Goal: Task Accomplishment & Management: Manage account settings

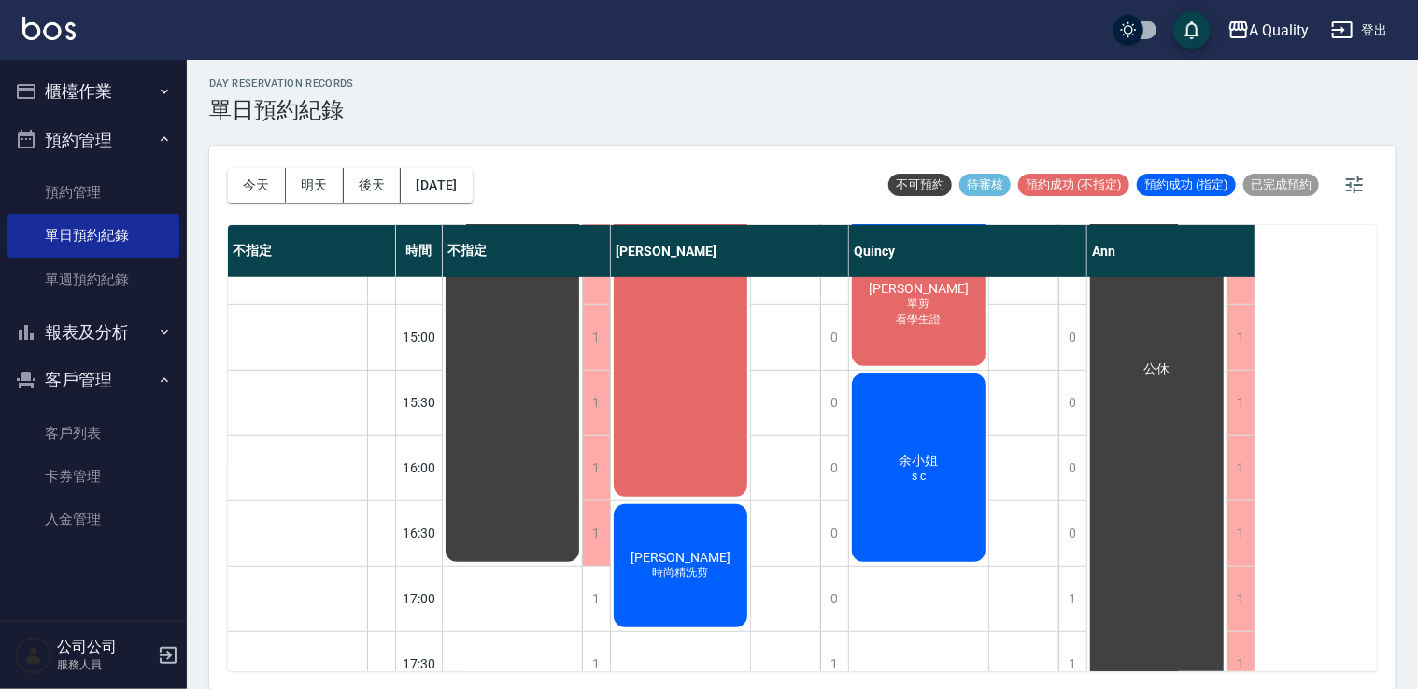
scroll to position [517, 0]
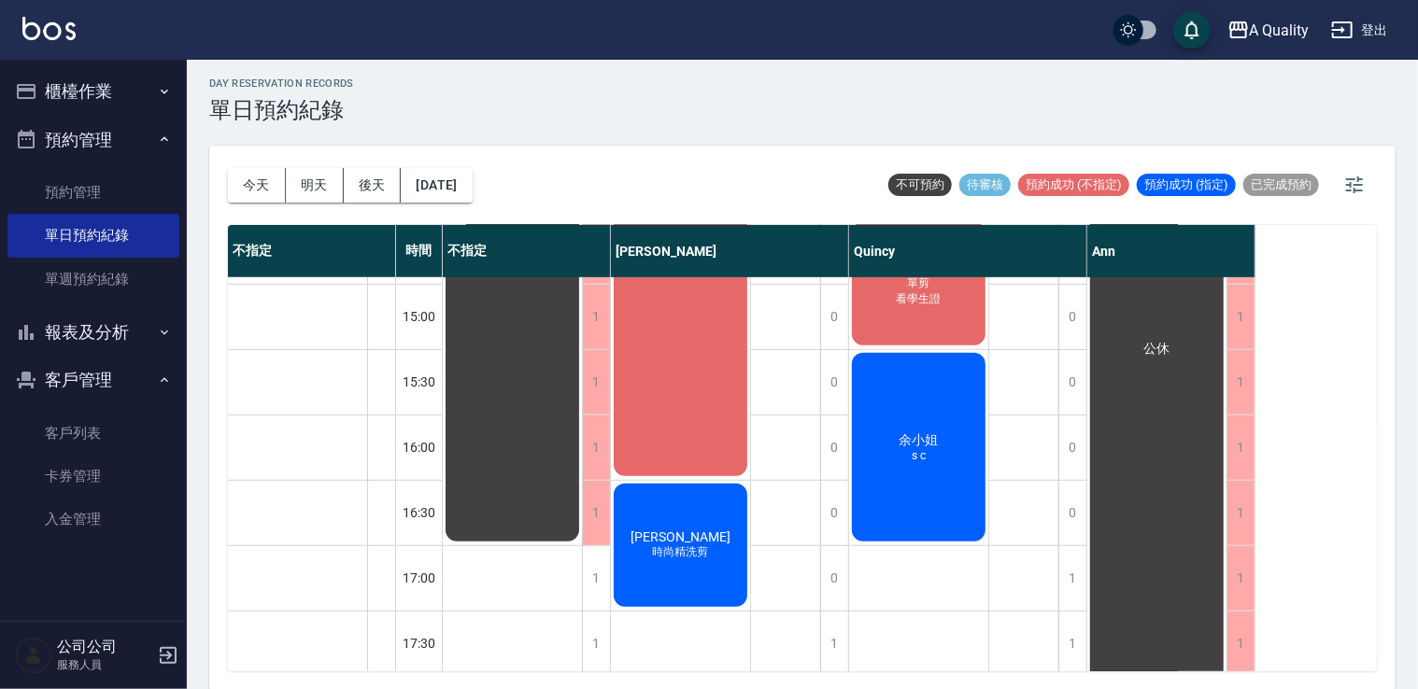
click at [582, 414] on div "黃鈺軒 縮毛矯正(燙直)" at bounding box center [512, 153] width 139 height 783
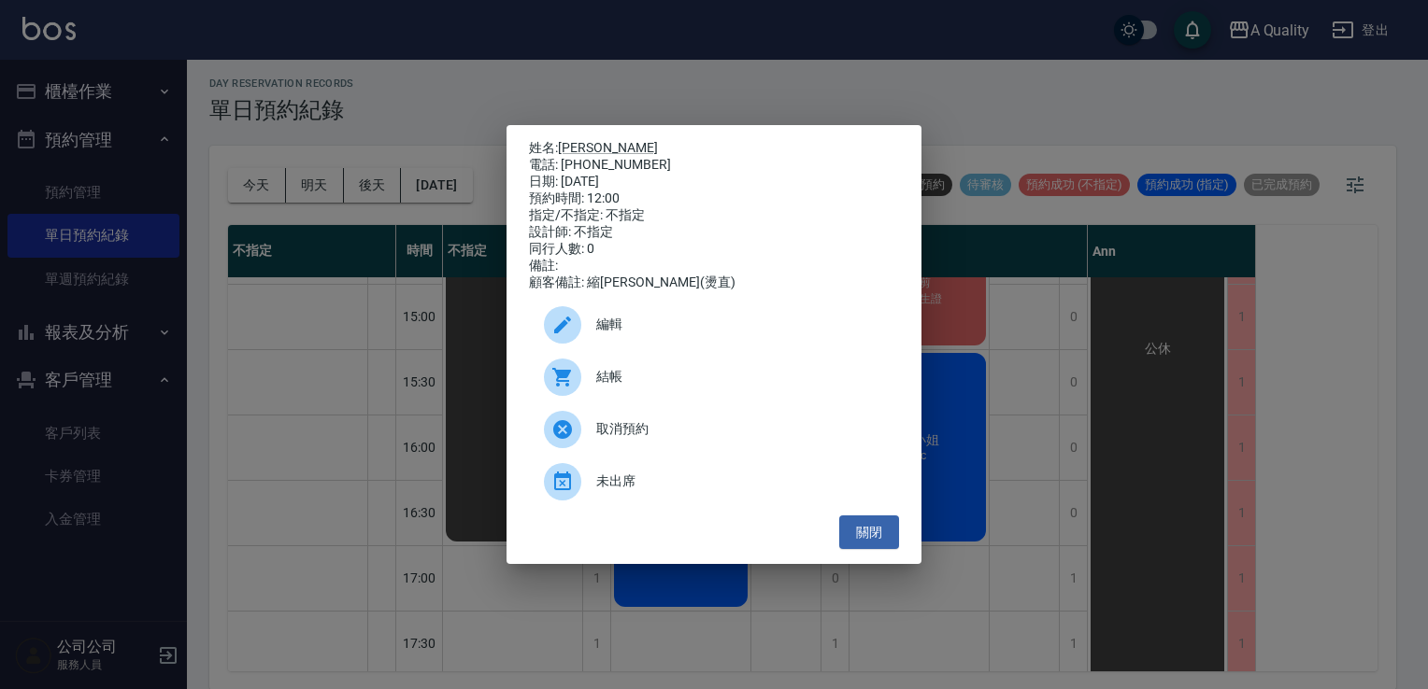
click at [626, 395] on div "結帳" at bounding box center [714, 377] width 370 height 52
click at [886, 536] on button "關閉" at bounding box center [869, 533] width 60 height 35
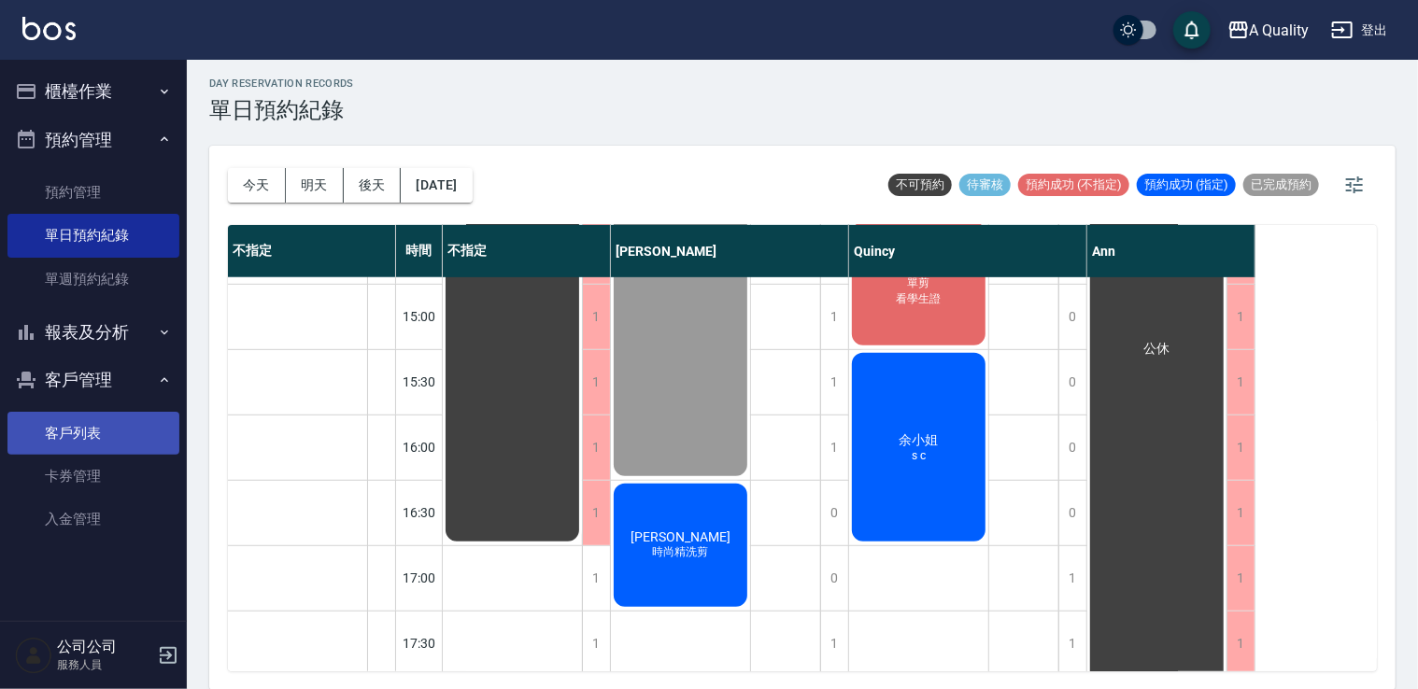
click at [101, 431] on link "客戶列表" at bounding box center [93, 433] width 172 height 43
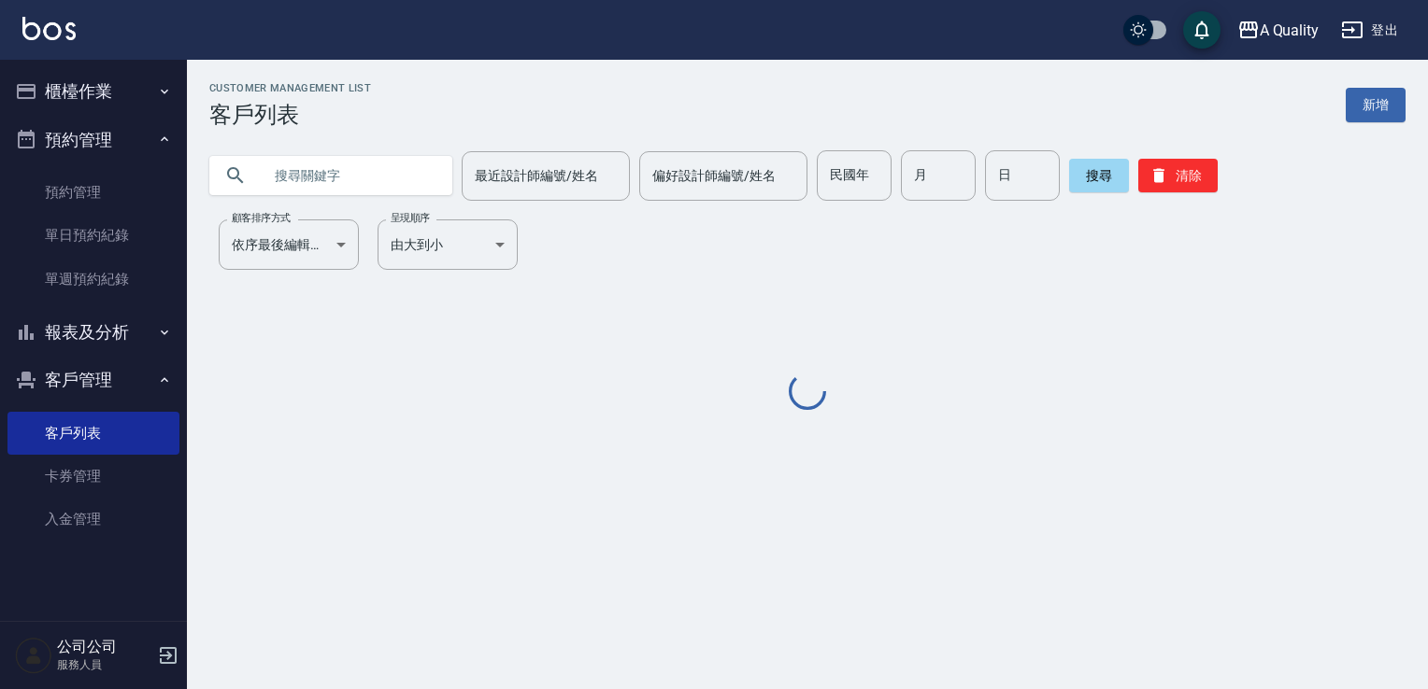
click at [359, 188] on input "text" at bounding box center [350, 175] width 176 height 50
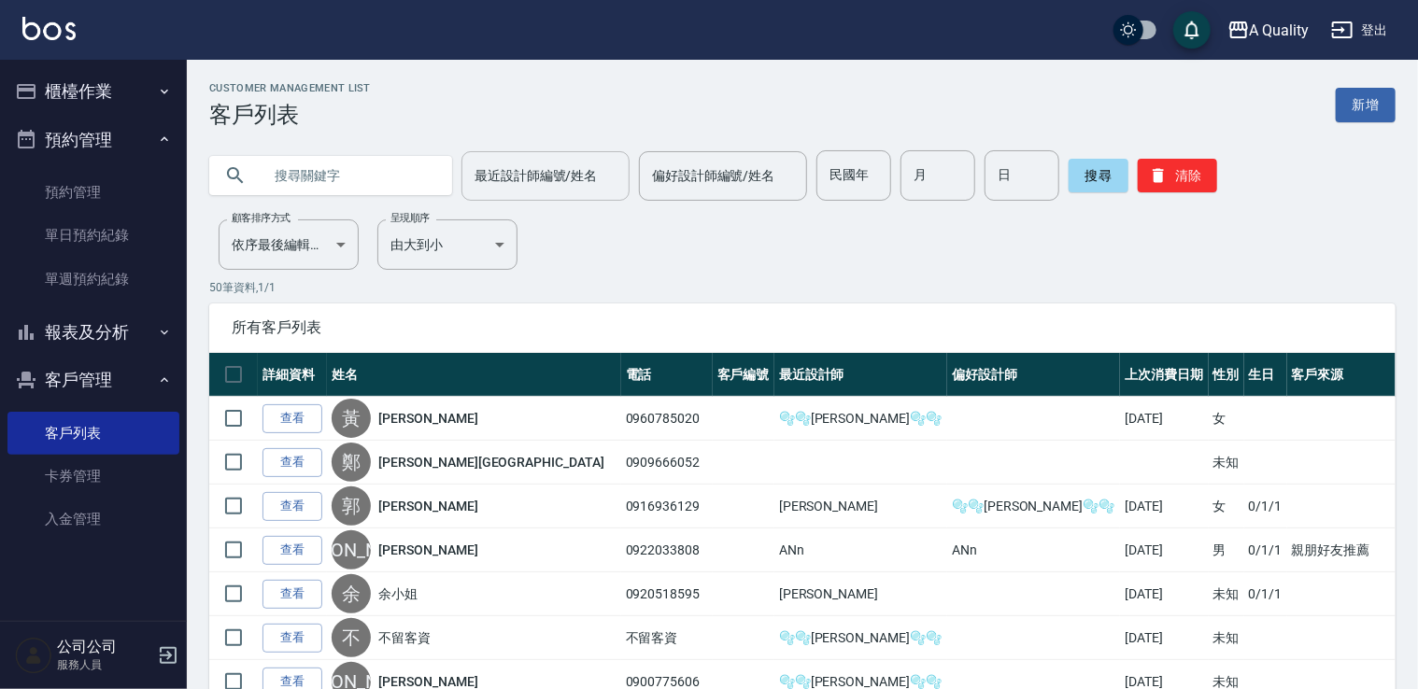
paste input "0909666052"
type input "0909666052"
click at [1114, 174] on button "搜尋" at bounding box center [1099, 176] width 60 height 34
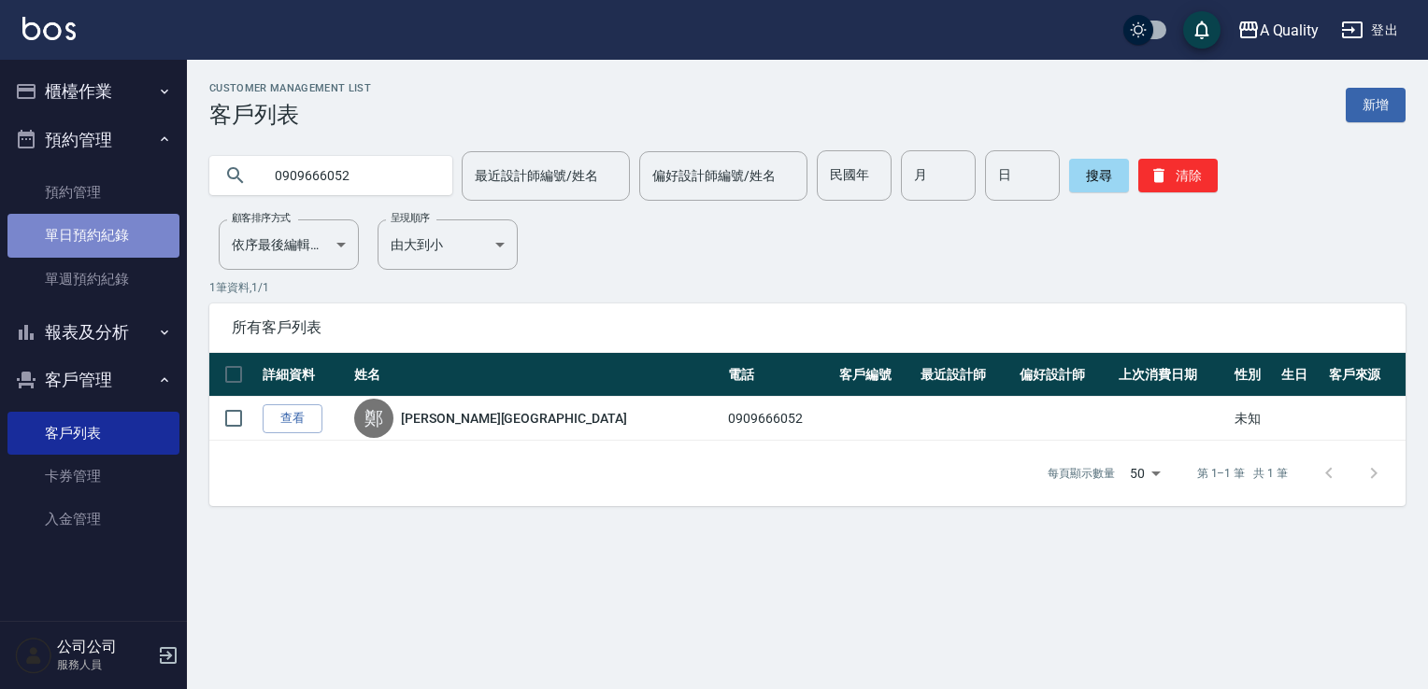
click at [103, 240] on link "單日預約紀錄" at bounding box center [93, 235] width 172 height 43
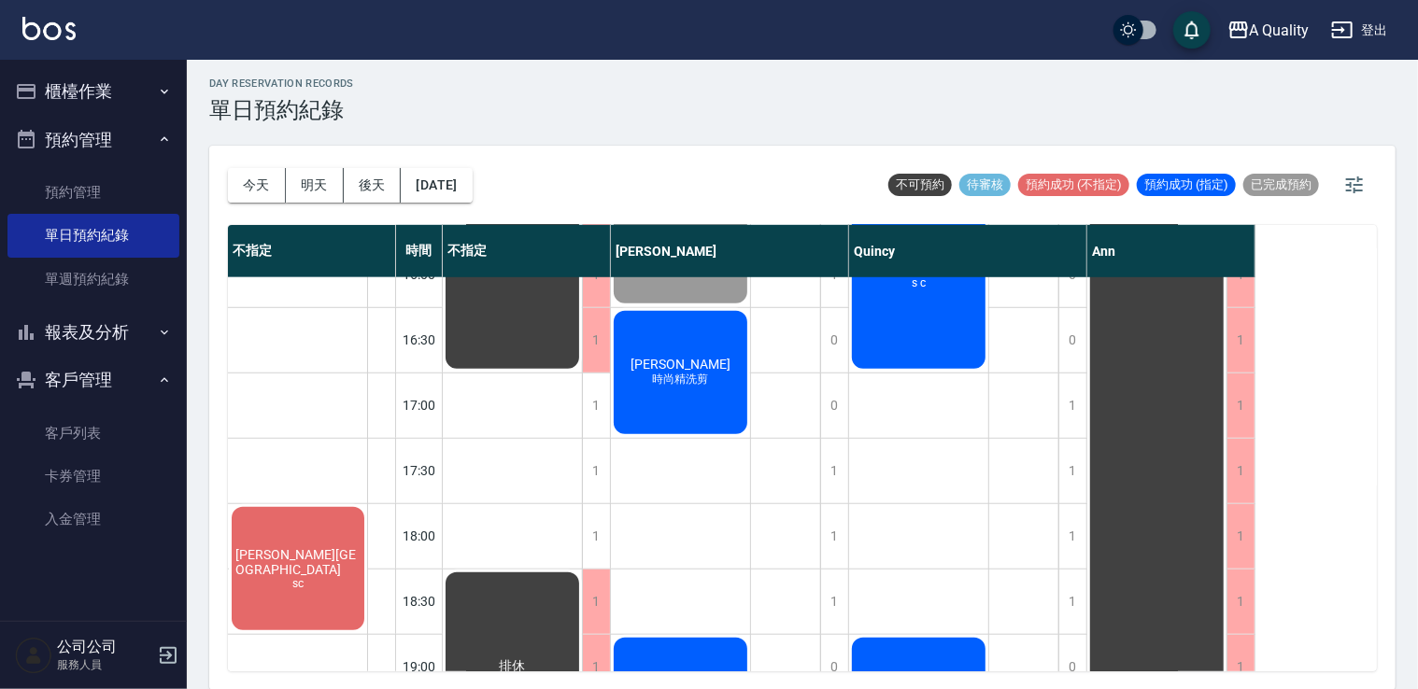
scroll to position [797, 0]
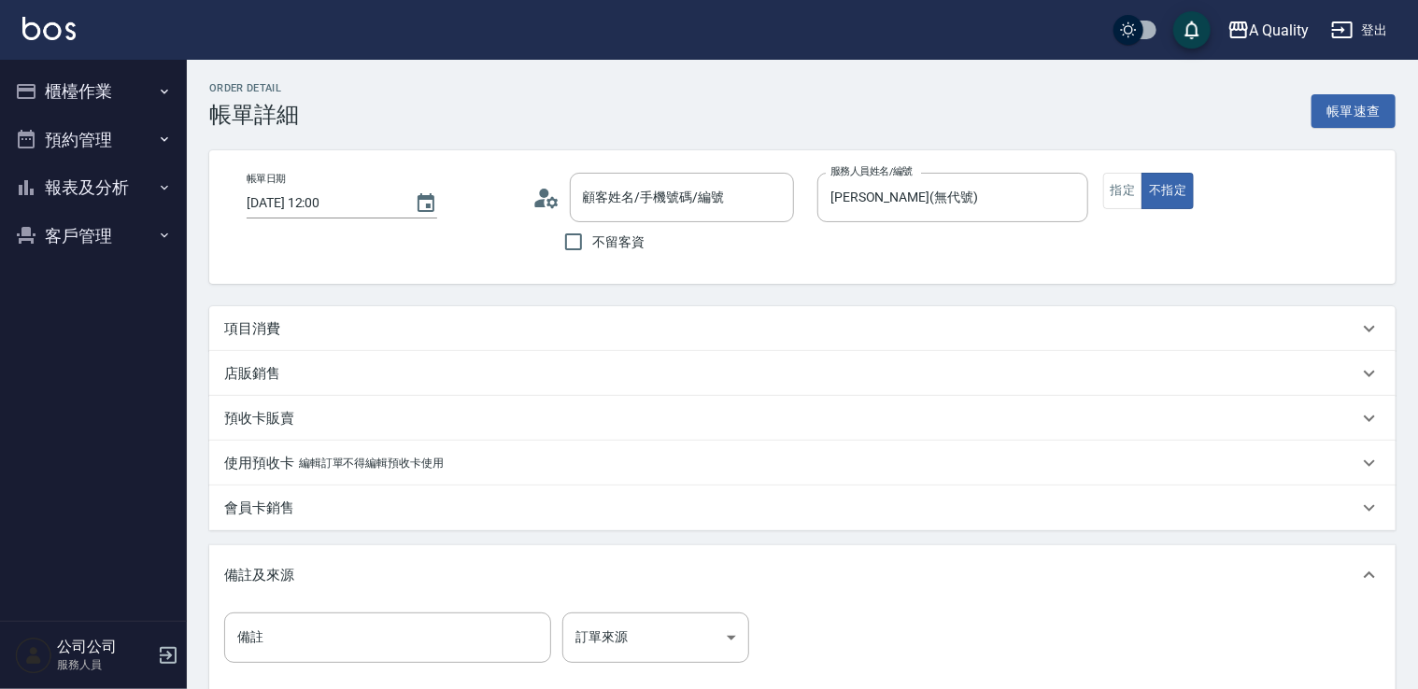
type input "[DATE] 12:00"
type input "[PERSON_NAME](無代號)"
click at [275, 323] on p "項目消費" at bounding box center [252, 330] width 56 height 20
type input "[PERSON_NAME]/0960785020/null"
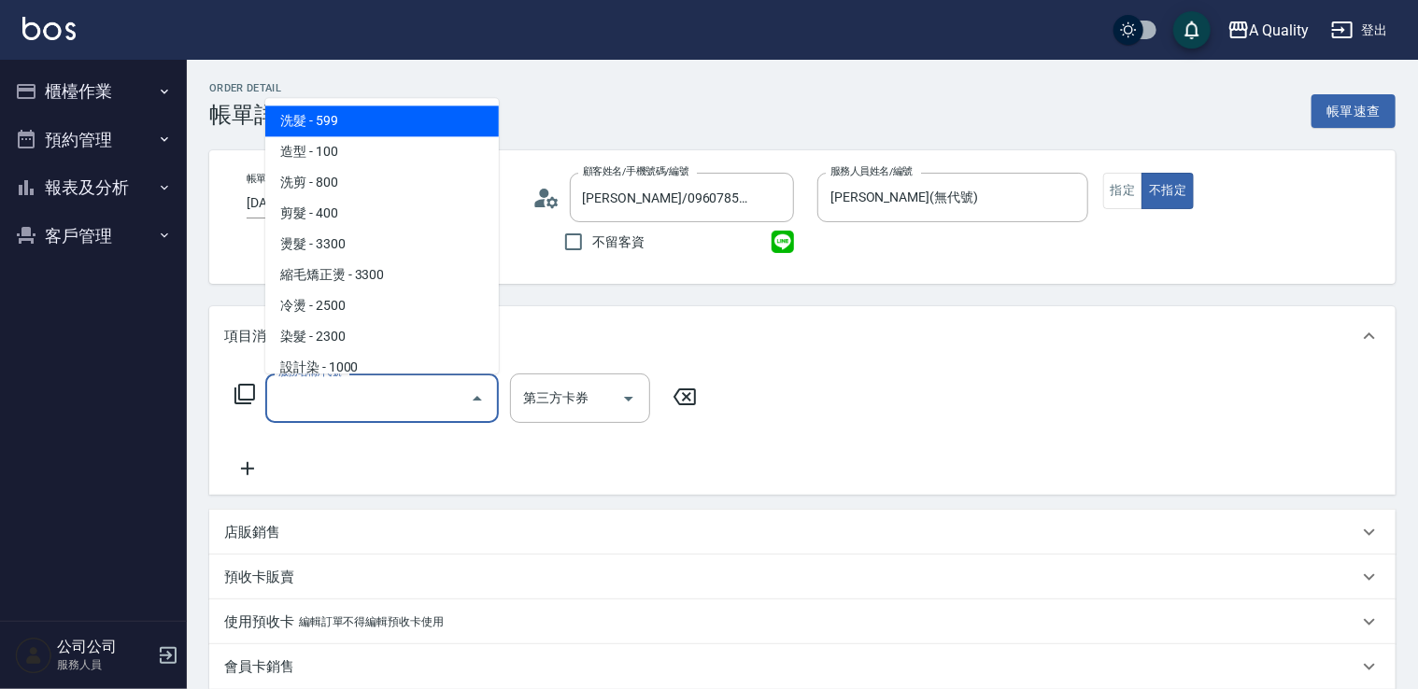
click at [368, 390] on input "服務名稱/代號" at bounding box center [368, 398] width 189 height 33
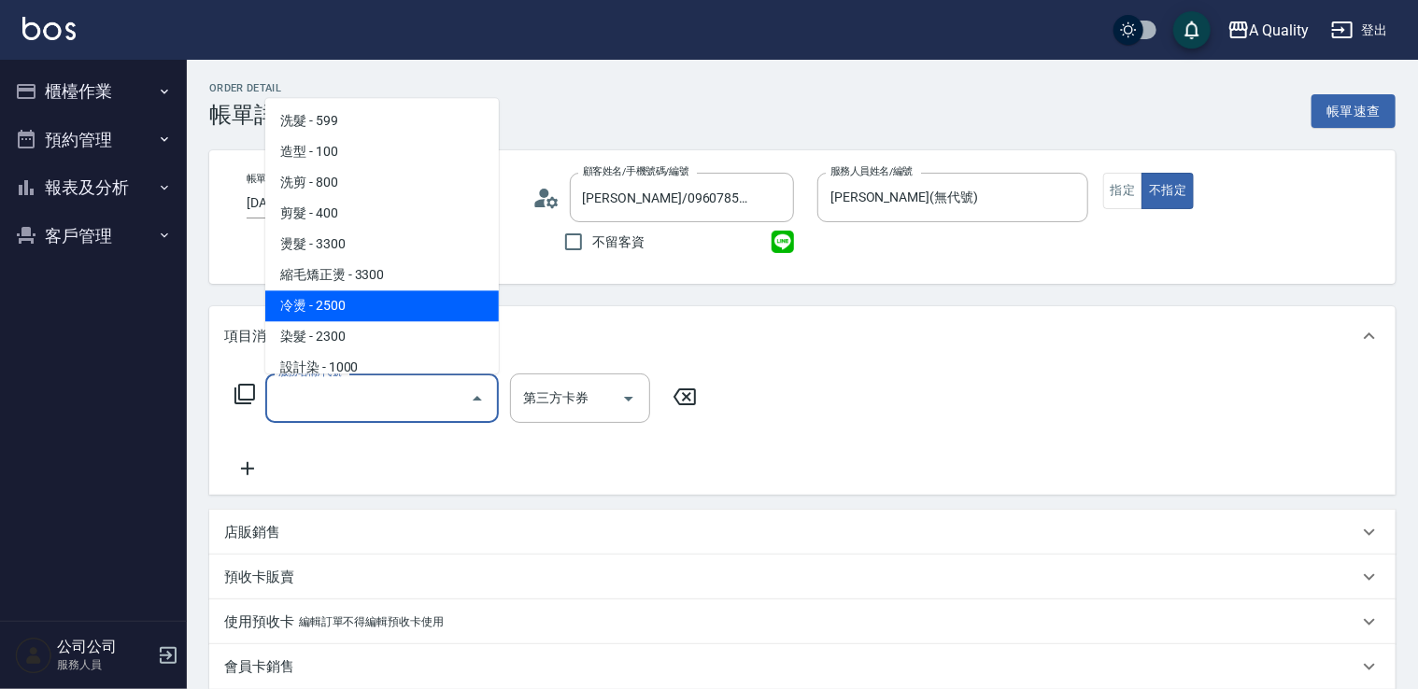
scroll to position [93, 0]
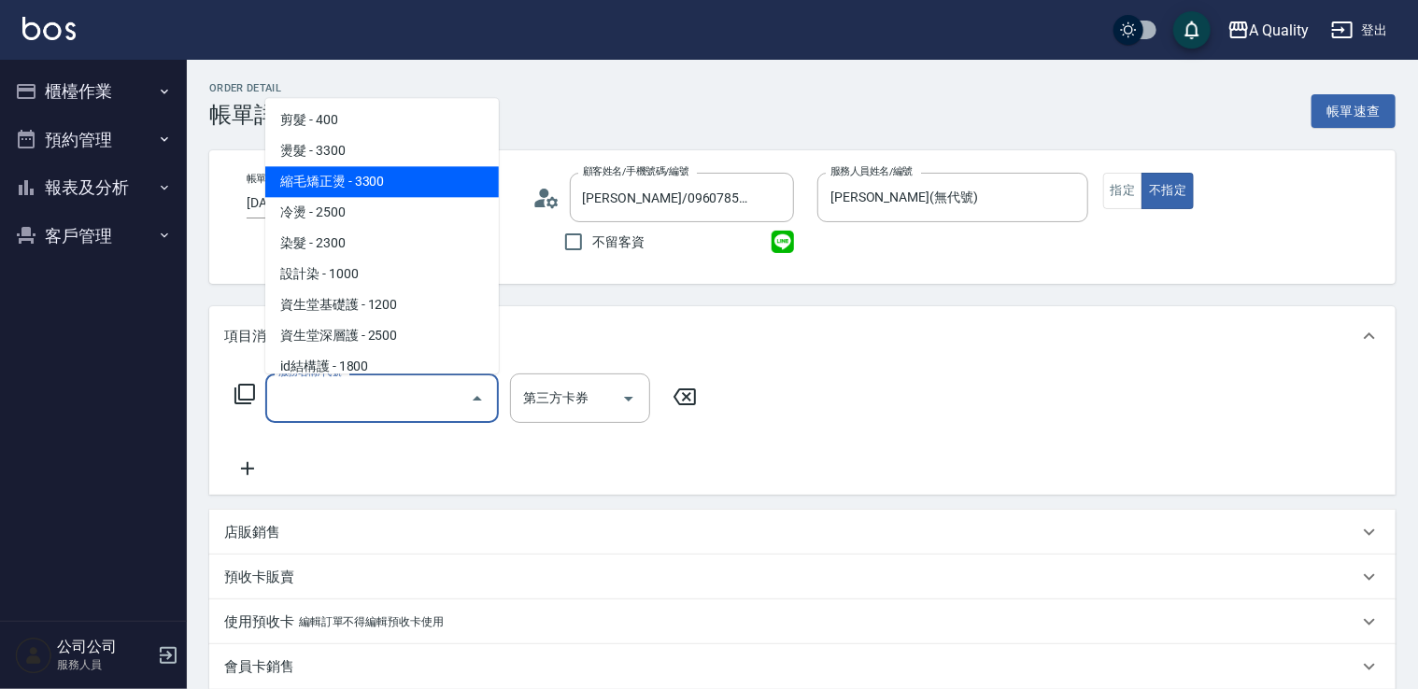
click at [374, 183] on span "縮毛矯正燙 - 3300" at bounding box center [382, 181] width 234 height 31
type input "縮毛矯正燙(302)"
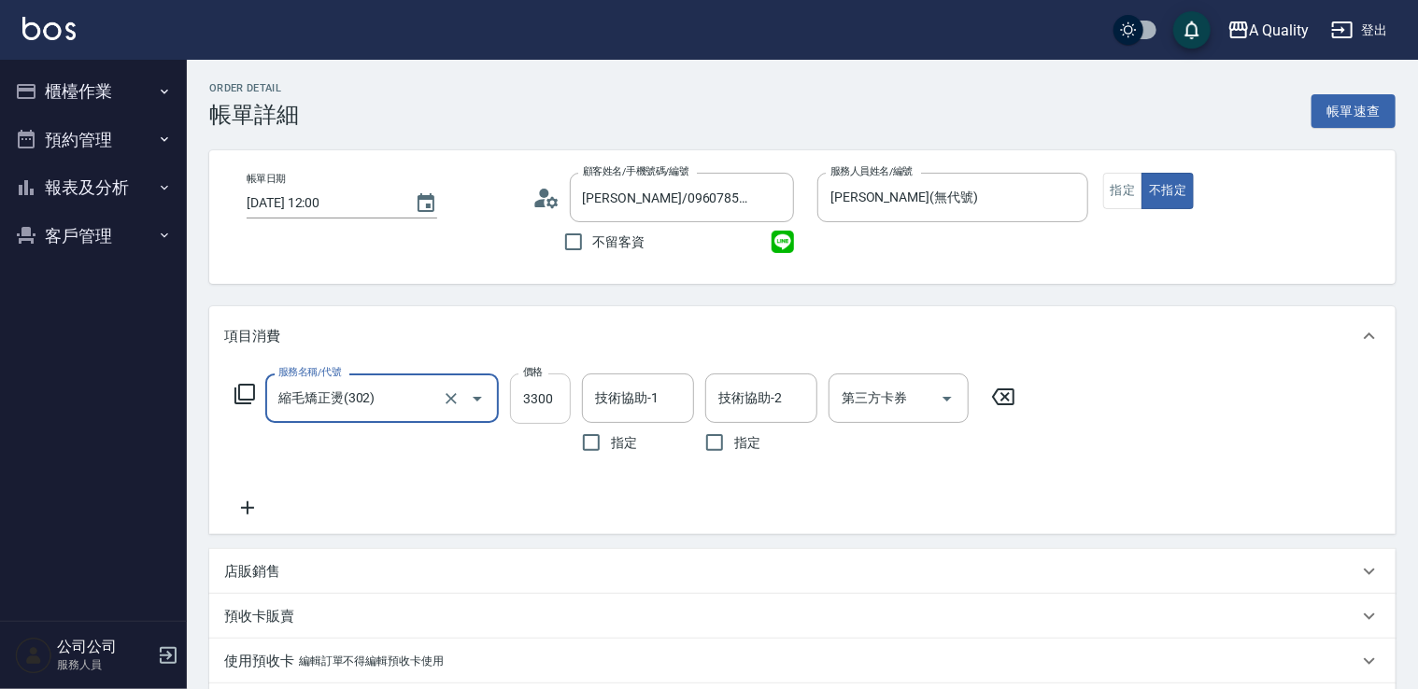
click at [545, 397] on input "3300" at bounding box center [540, 399] width 61 height 50
type input "2939"
click at [244, 509] on icon at bounding box center [247, 508] width 47 height 22
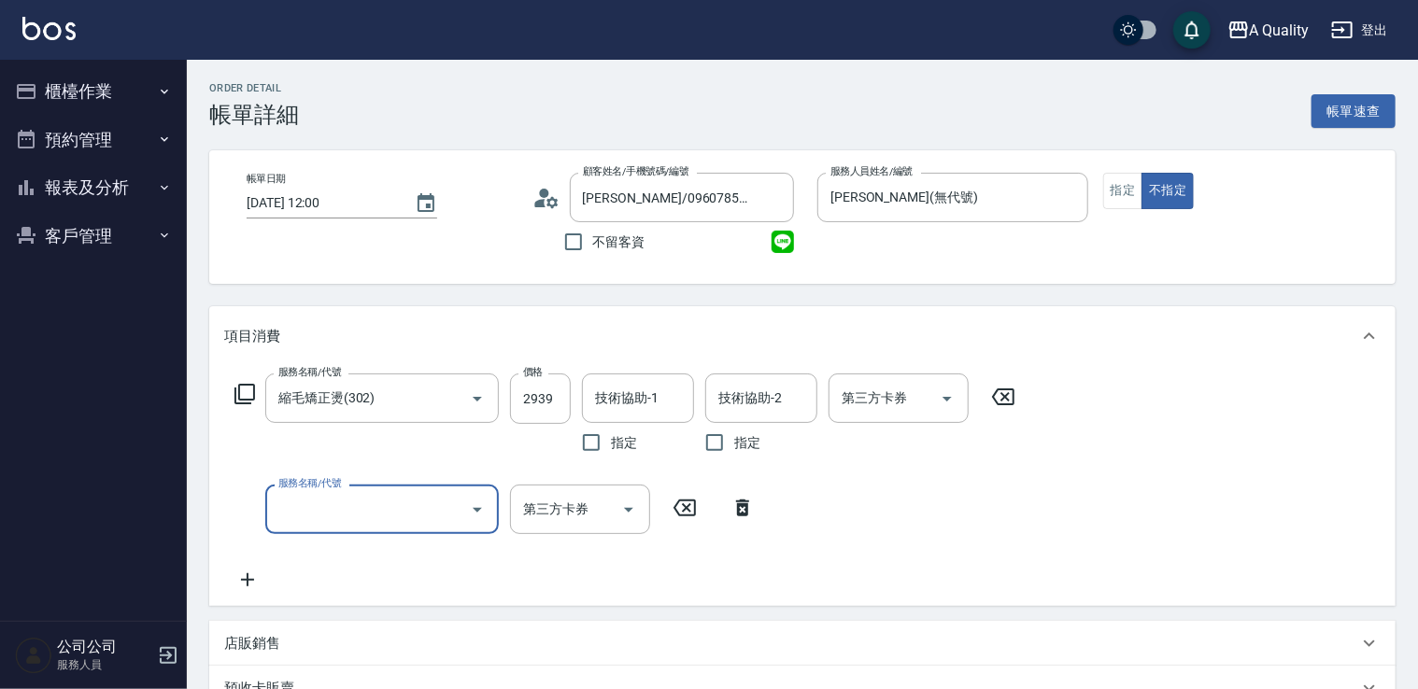
click at [468, 512] on icon "Open" at bounding box center [477, 510] width 22 height 22
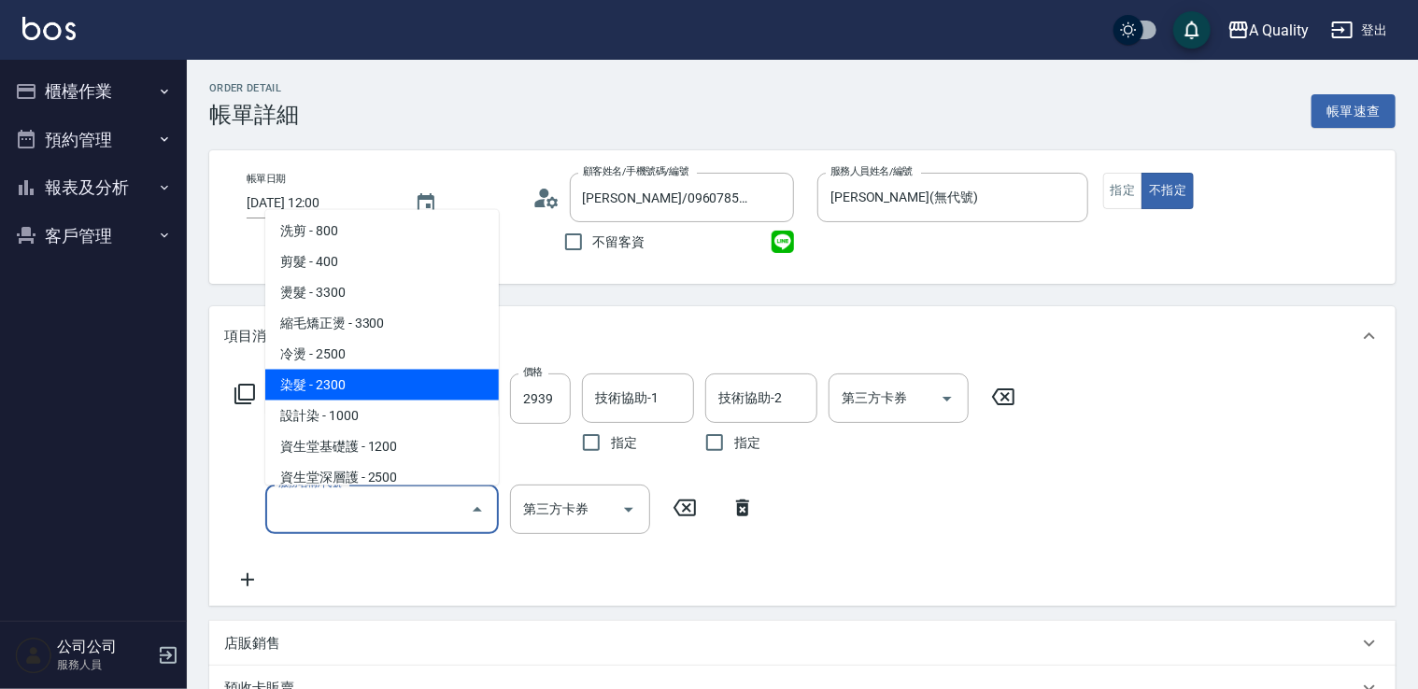
scroll to position [187, 0]
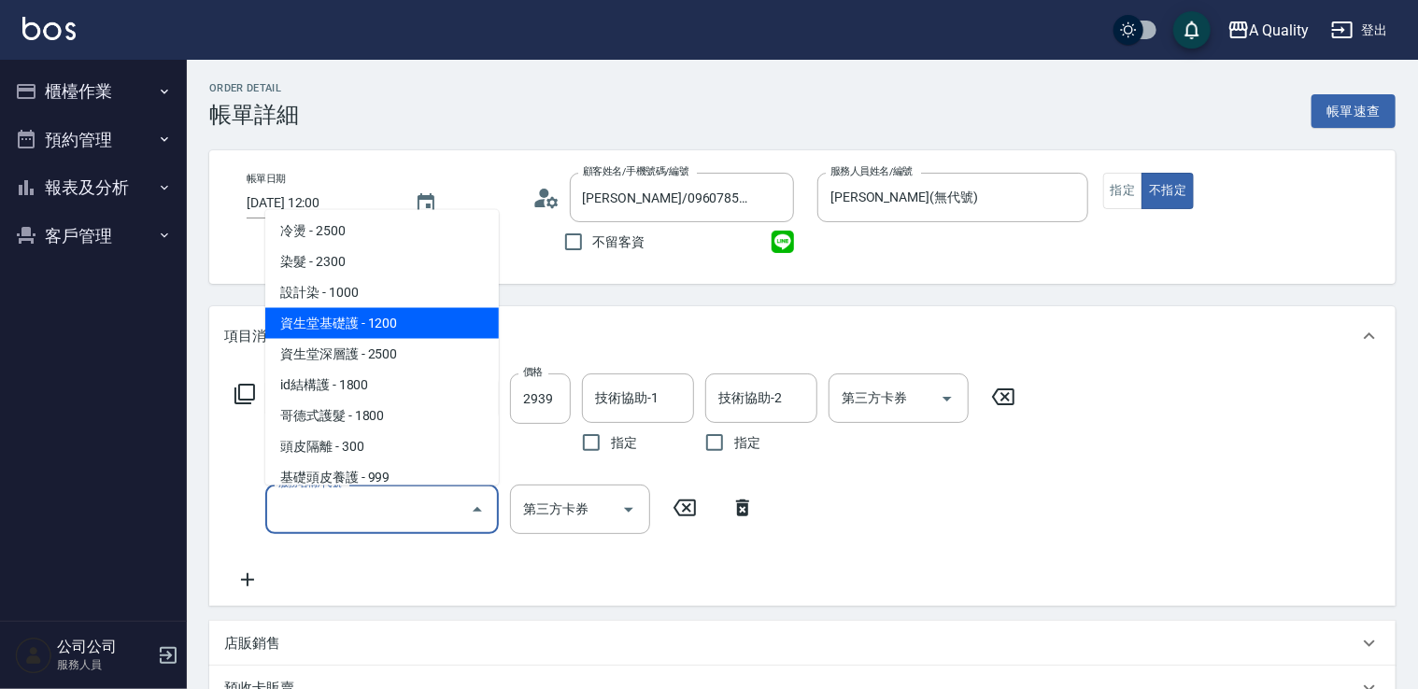
click at [404, 323] on span "資生堂基礎護 - 1200" at bounding box center [382, 322] width 234 height 31
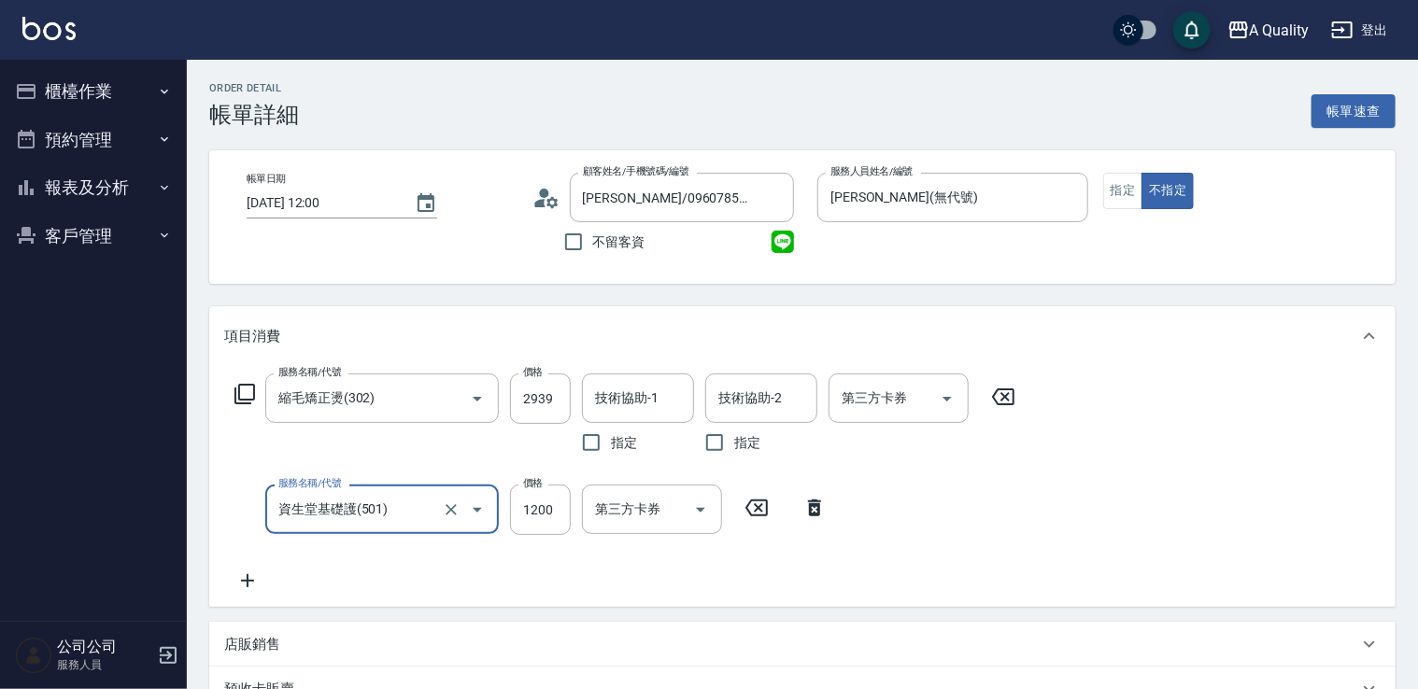
type input "資生堂基礎護(501)"
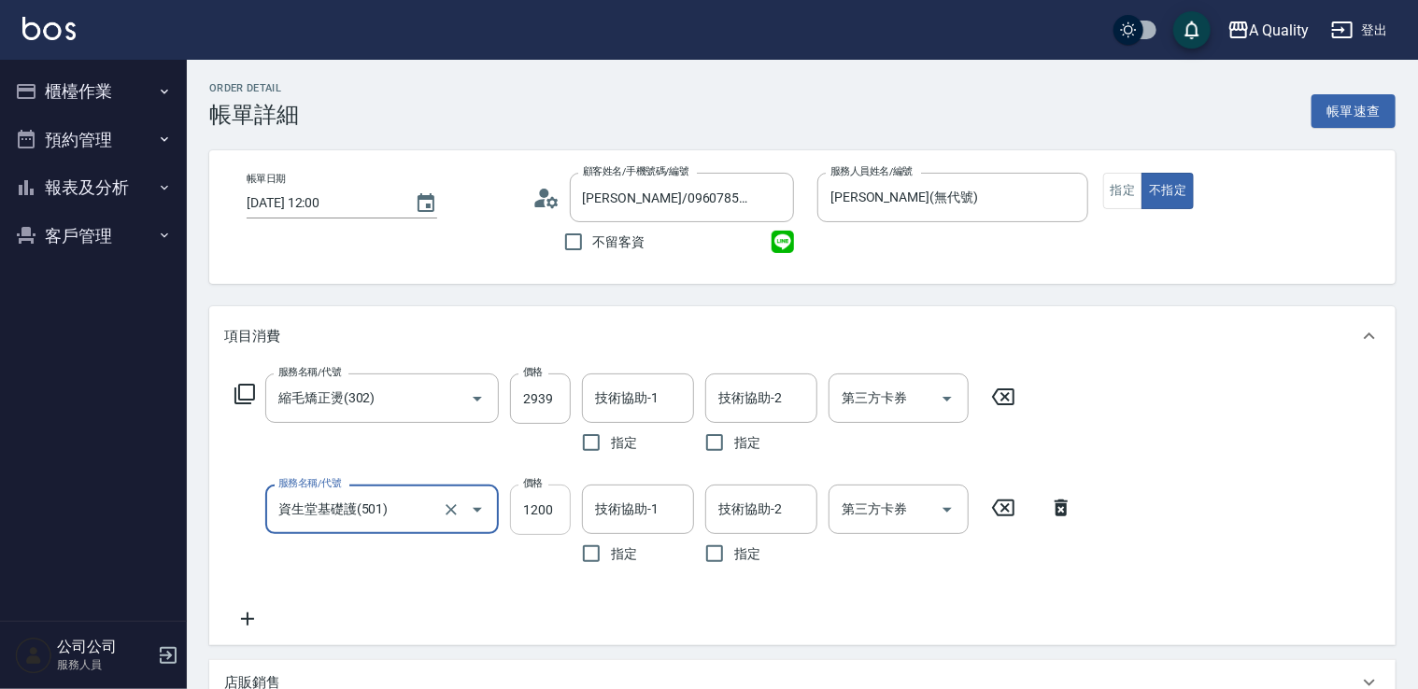
click at [553, 518] on input "1200" at bounding box center [540, 510] width 61 height 50
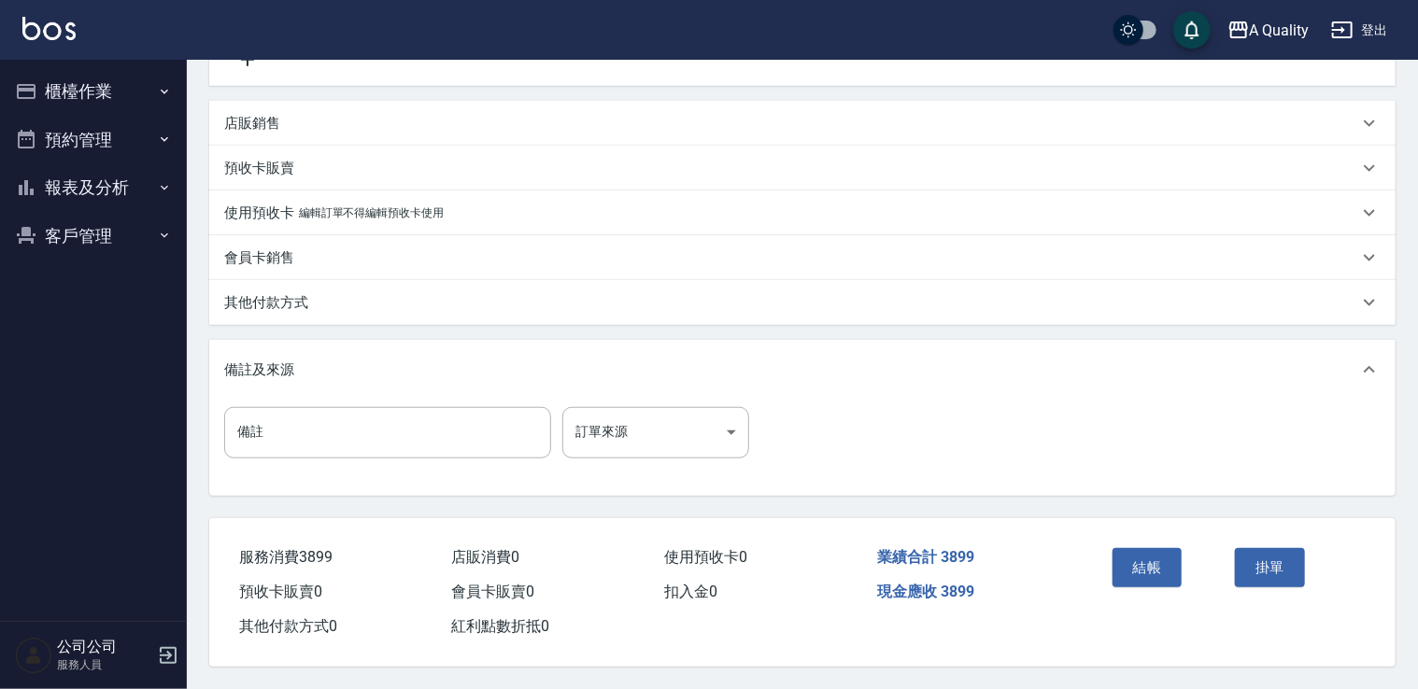
scroll to position [564, 0]
type input "960"
click at [1158, 566] on button "結帳" at bounding box center [1148, 567] width 70 height 39
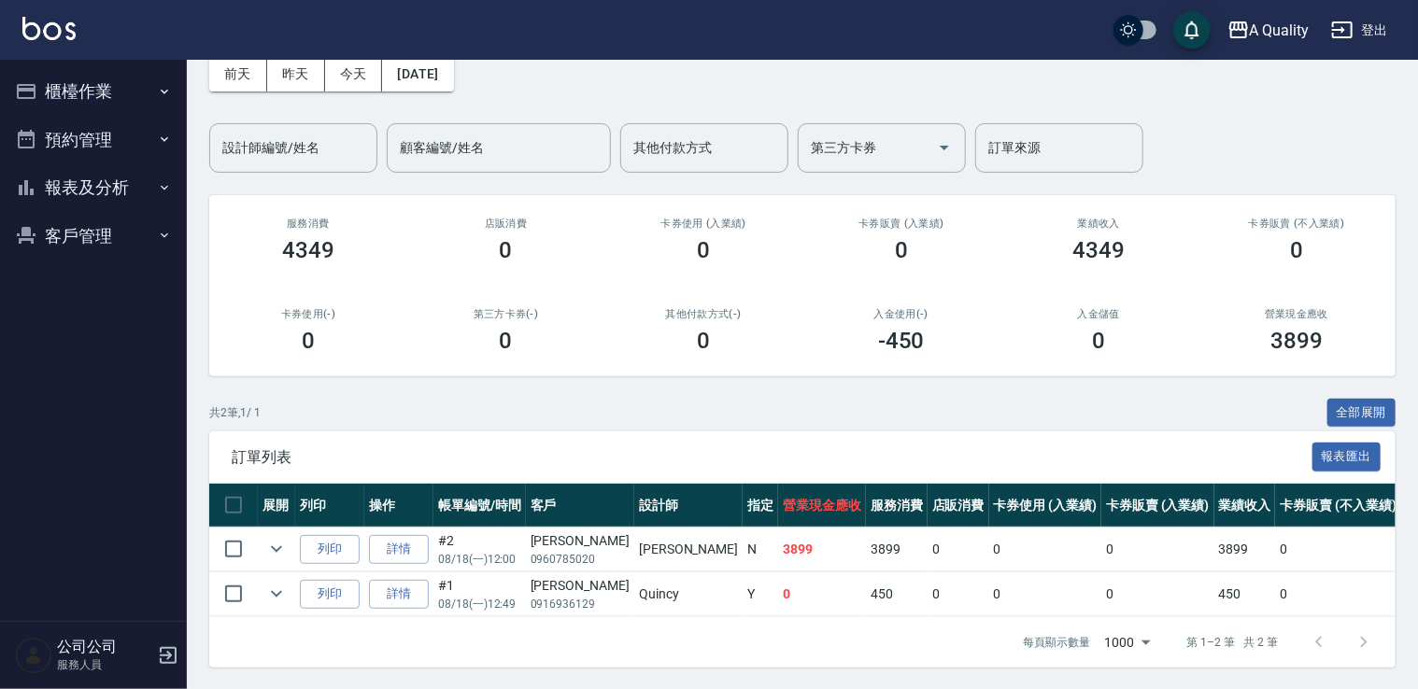
scroll to position [107, 0]
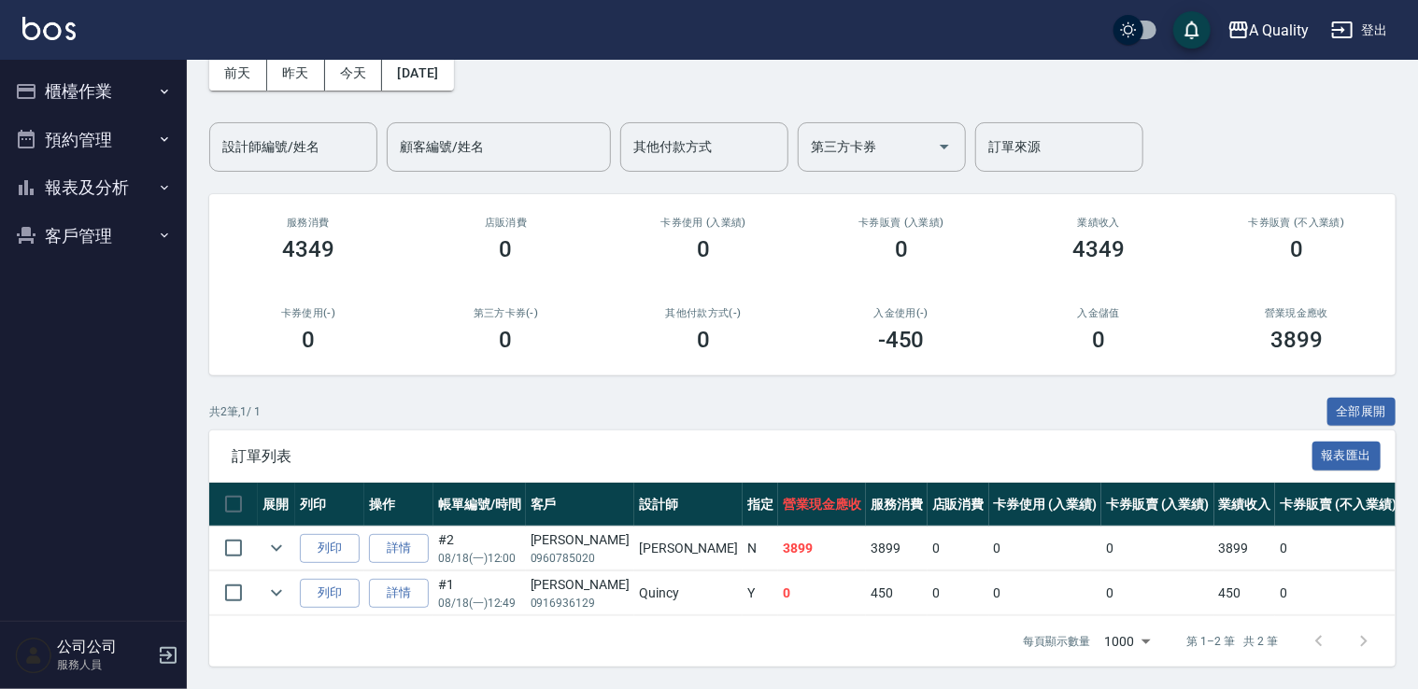
click at [94, 144] on button "預約管理" at bounding box center [93, 140] width 172 height 49
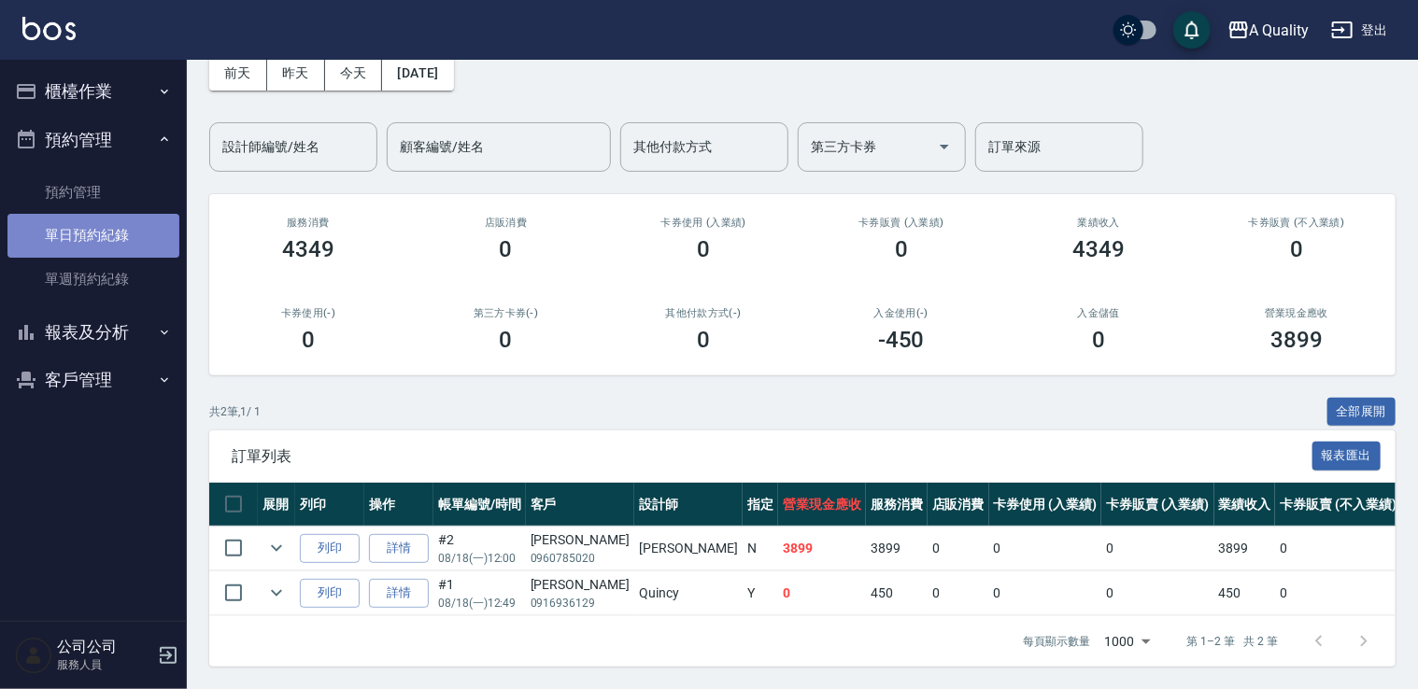
click at [98, 226] on link "單日預約紀錄" at bounding box center [93, 235] width 172 height 43
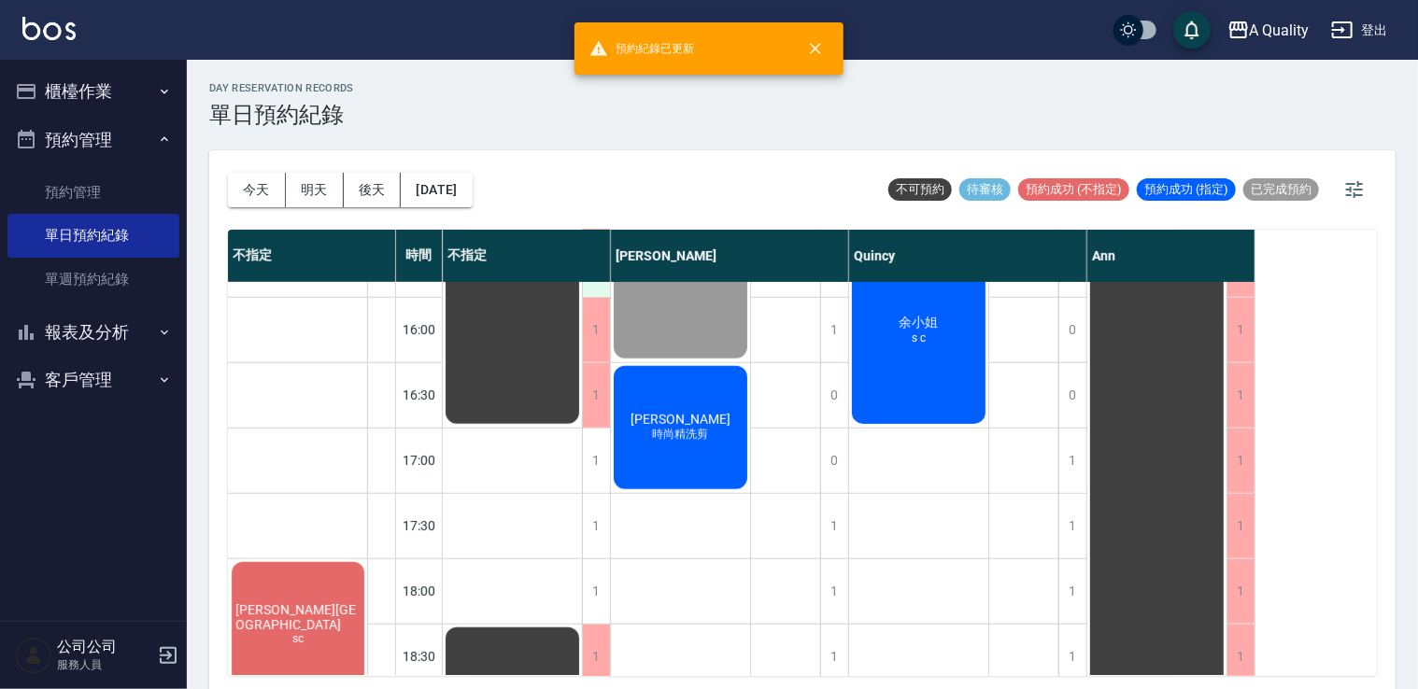
scroll to position [654, 0]
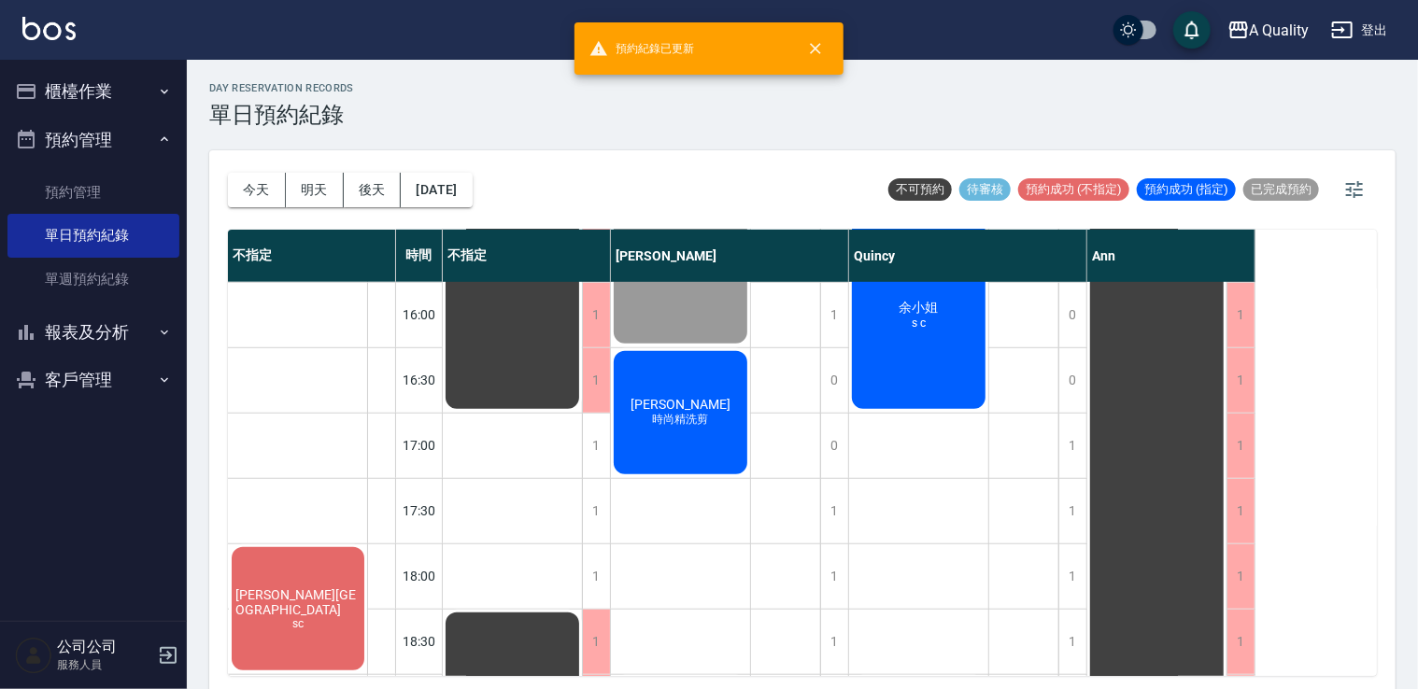
click at [530, 29] on span "[PERSON_NAME]" at bounding box center [513, 20] width 34 height 17
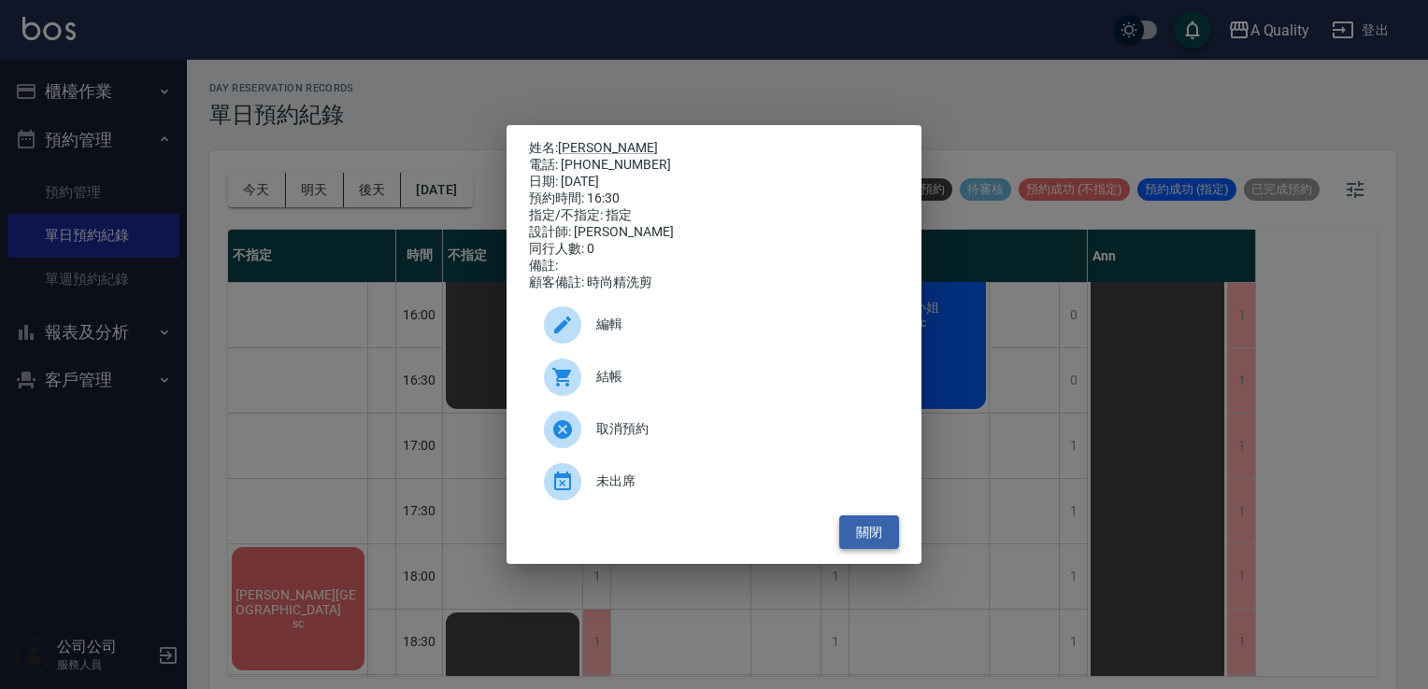
click at [870, 542] on button "關閉" at bounding box center [869, 533] width 60 height 35
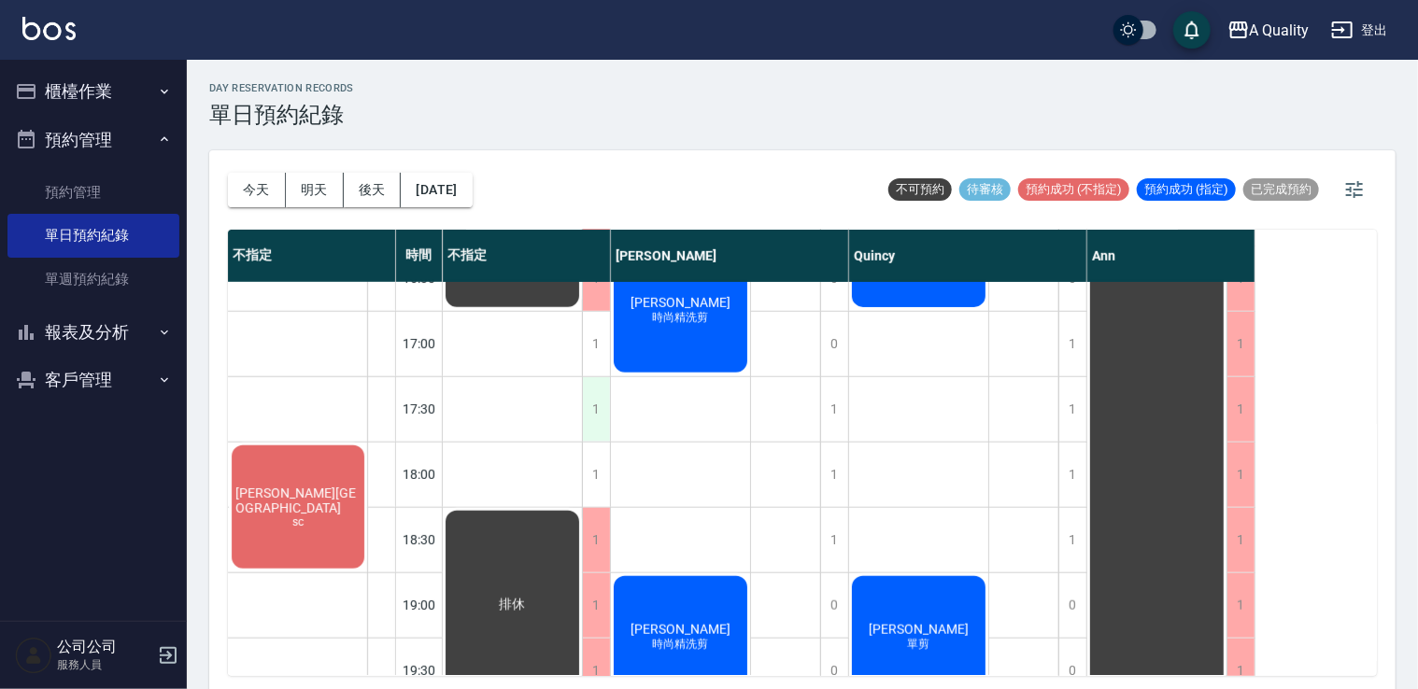
scroll to position [797, 0]
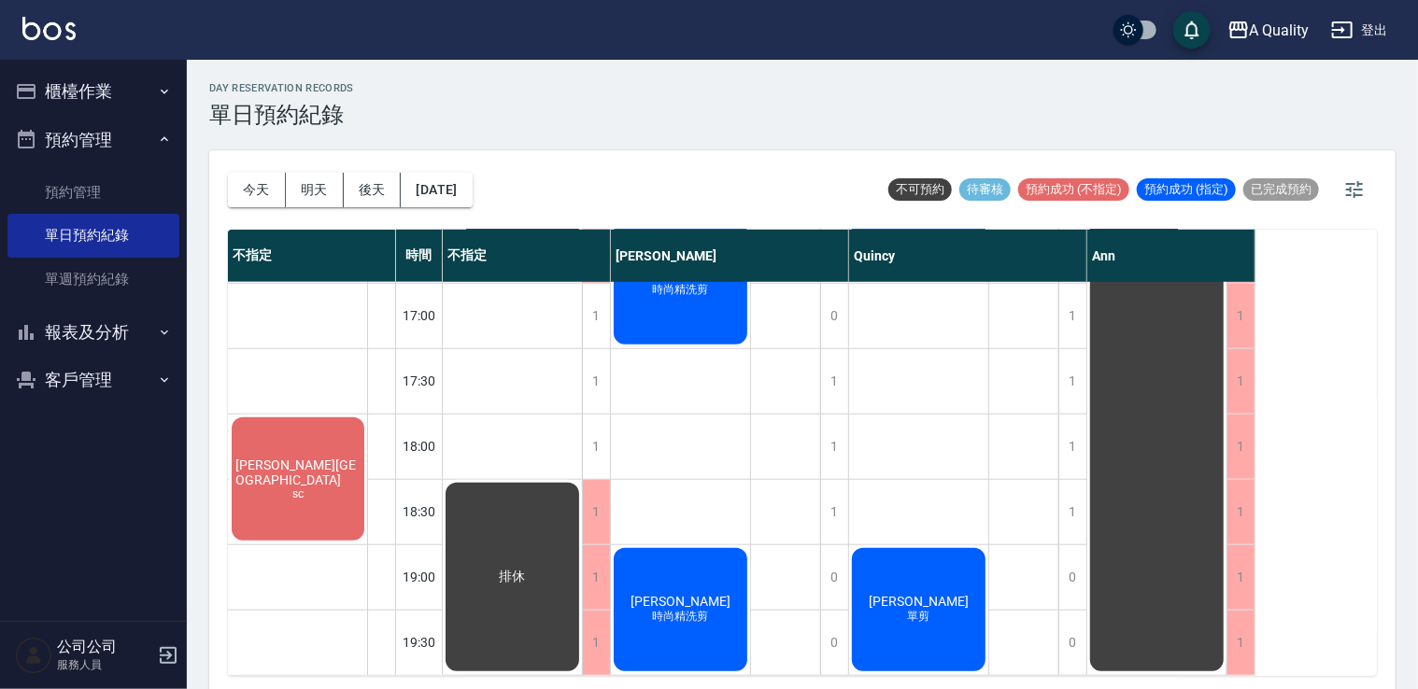
click at [346, 453] on div "[PERSON_NAME] sc" at bounding box center [298, 479] width 138 height 129
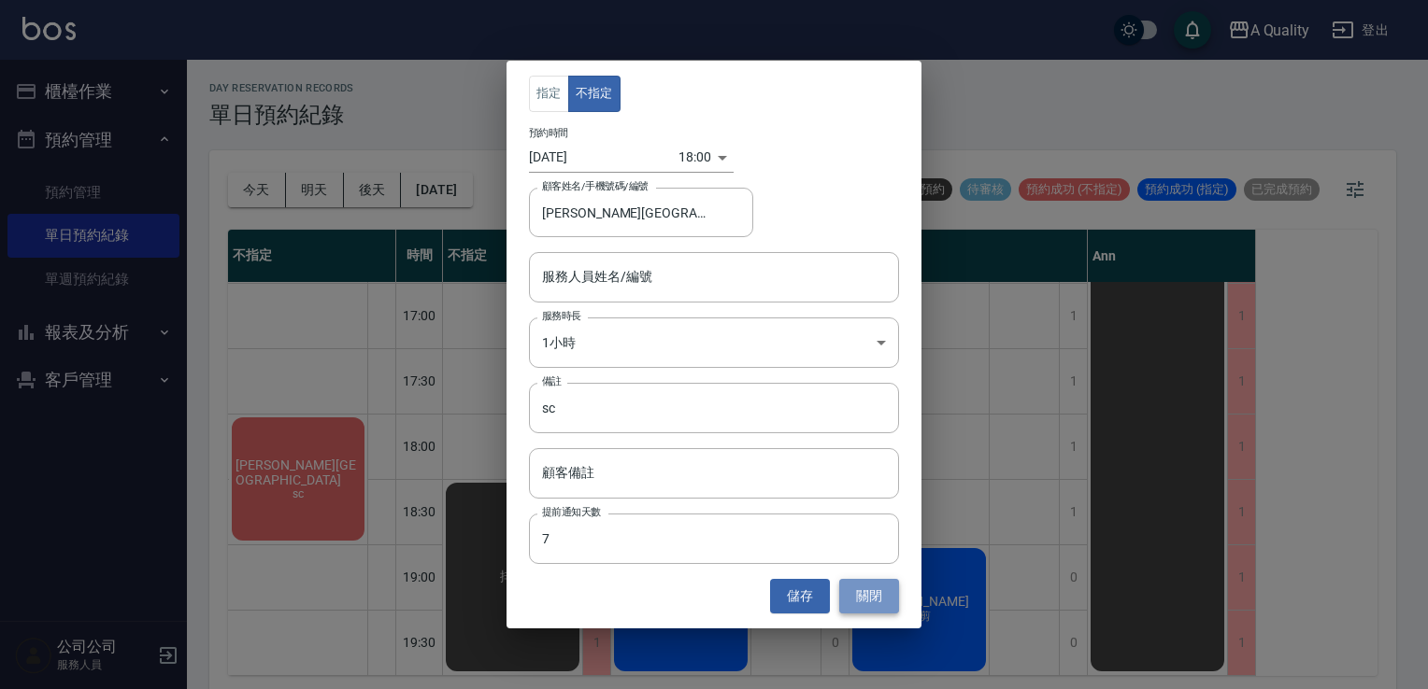
click at [872, 592] on button "關閉" at bounding box center [869, 596] width 60 height 35
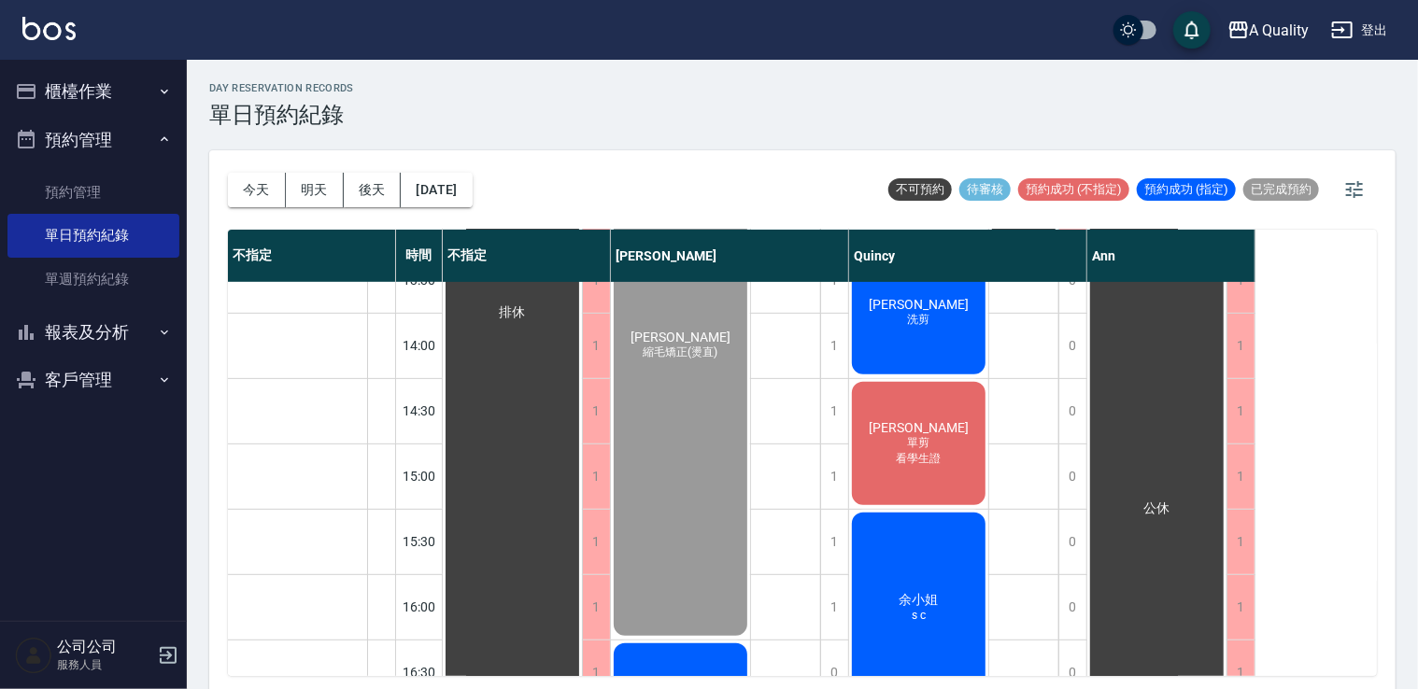
scroll to position [330, 0]
